Goal: Task Accomplishment & Management: Manage account settings

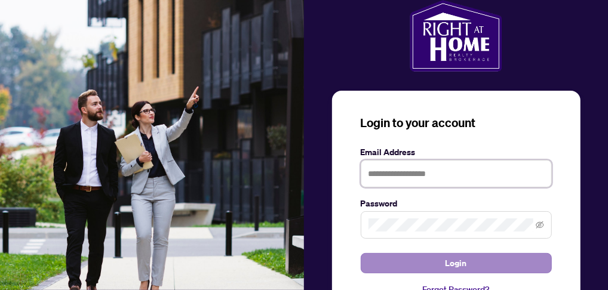
type input "**********"
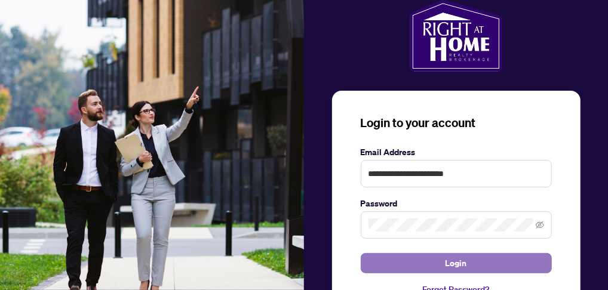
click at [459, 260] on span "Login" at bounding box center [455, 263] width 21 height 19
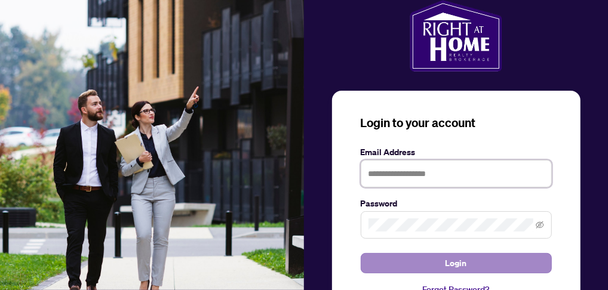
type input "**********"
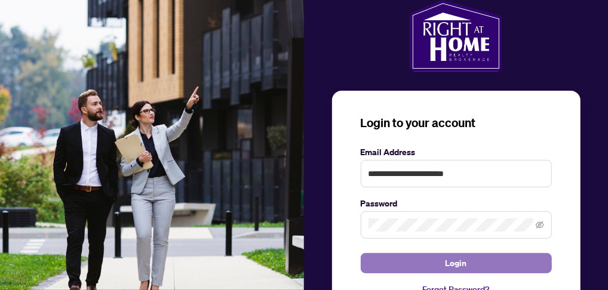
click at [457, 265] on span "Login" at bounding box center [455, 263] width 21 height 19
